Goal: Check status: Check status

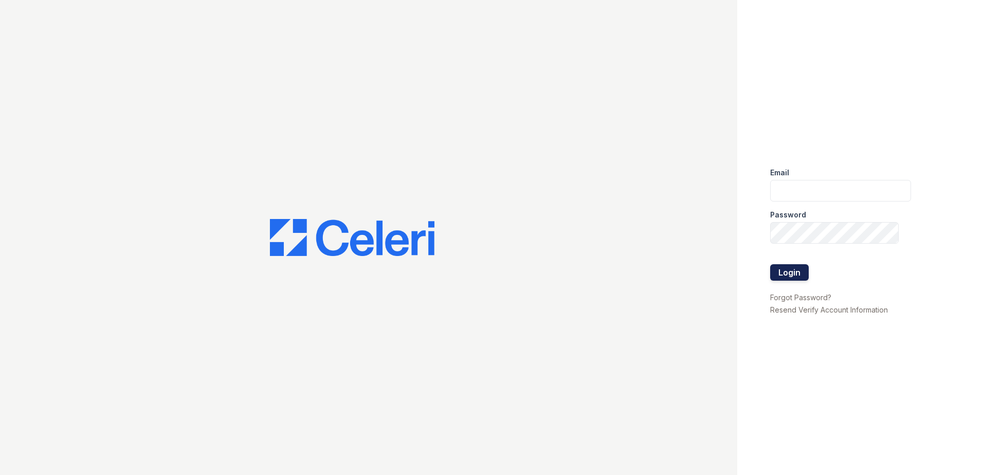
type input "[EMAIL_ADDRESS][DOMAIN_NAME]"
click at [785, 273] on button "Login" at bounding box center [789, 272] width 39 height 16
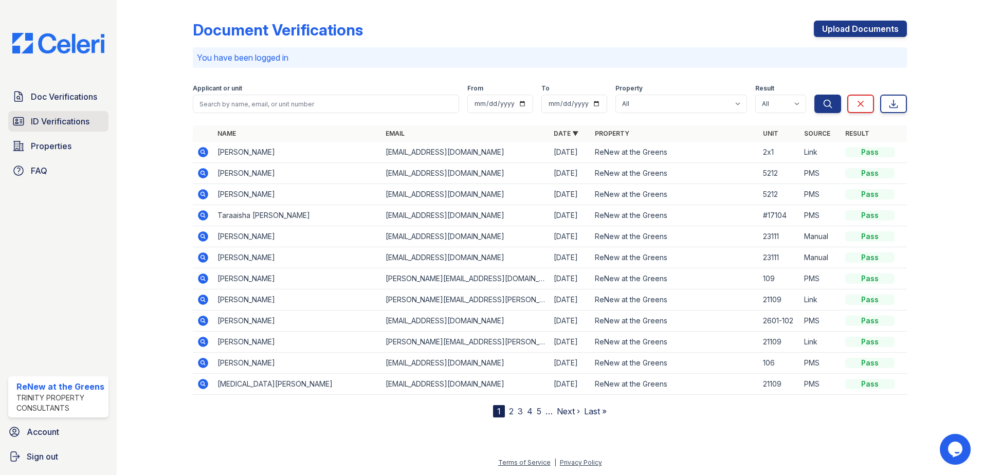
click at [63, 122] on span "ID Verifications" at bounding box center [60, 121] width 59 height 12
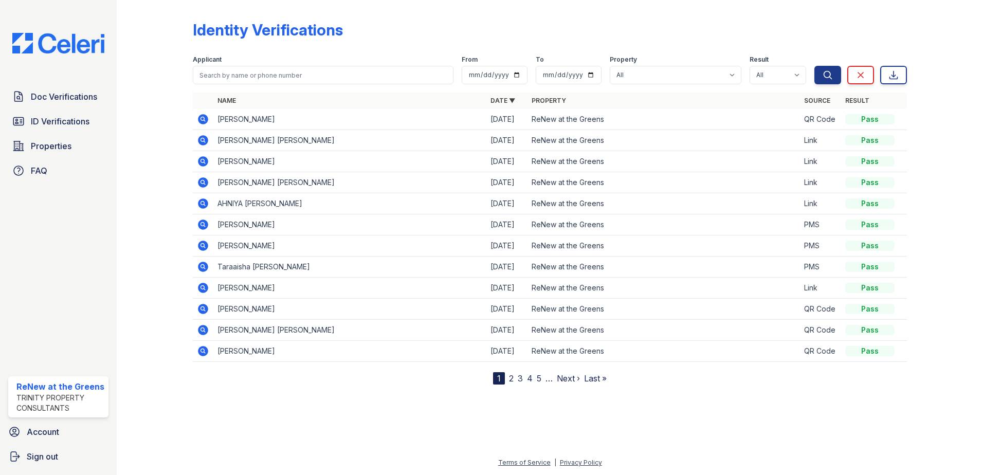
click at [511, 376] on link "2" at bounding box center [511, 378] width 5 height 10
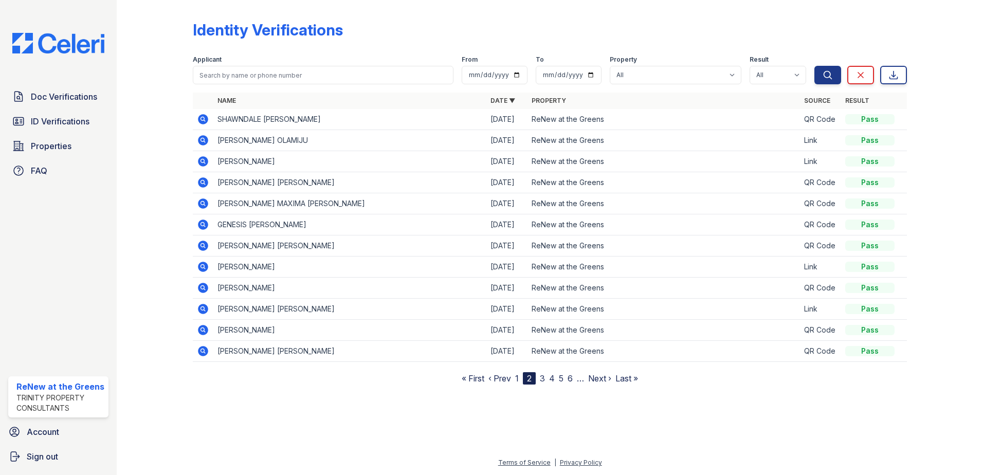
click at [255, 139] on td "OLUFEMI OLAGOKE OLAMIJU" at bounding box center [349, 140] width 273 height 21
click at [292, 141] on td "OLUFEMI OLAGOKE OLAMIJU" at bounding box center [349, 140] width 273 height 21
click at [204, 139] on icon at bounding box center [202, 139] width 3 height 3
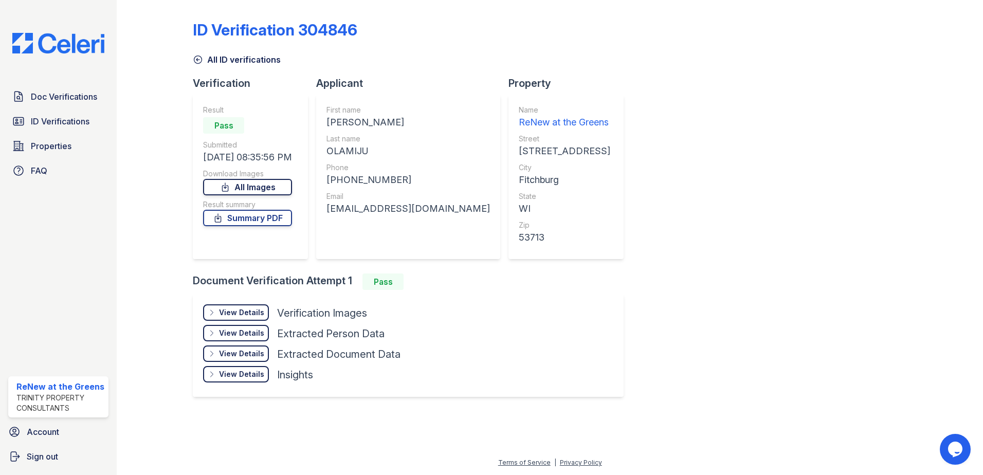
click at [235, 189] on link "All Images" at bounding box center [247, 187] width 89 height 16
